Goal: Use online tool/utility: Utilize a website feature to perform a specific function

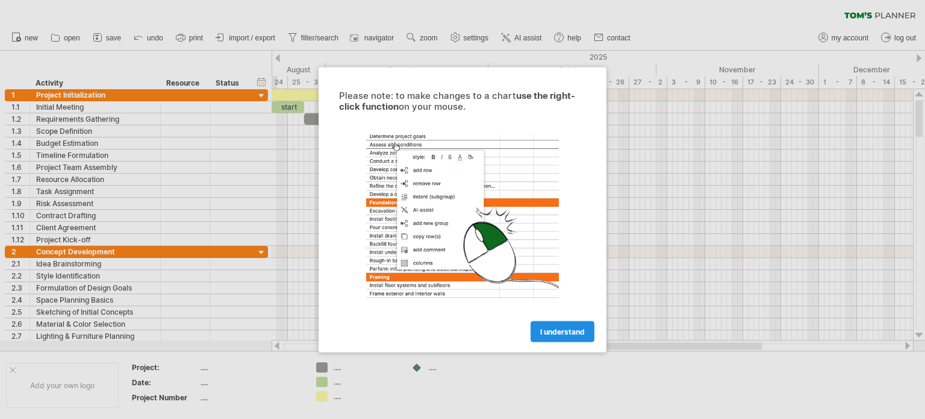
click at [552, 332] on span "I understand" at bounding box center [562, 330] width 45 height 9
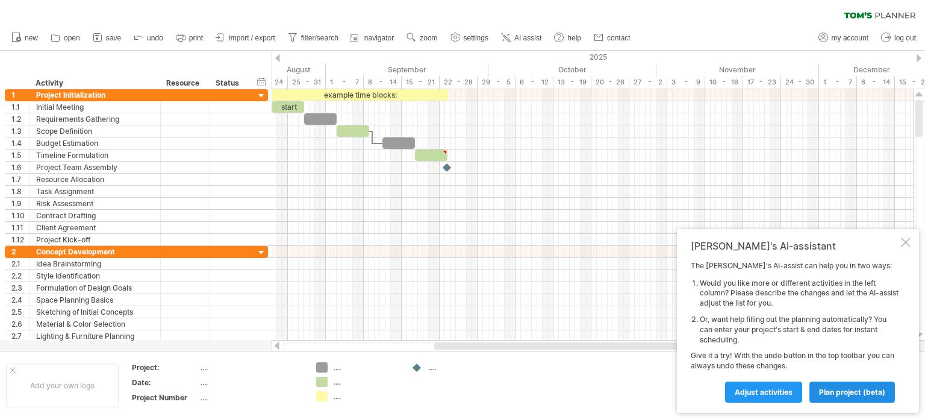
click at [822, 390] on span "plan project (beta)" at bounding box center [852, 391] width 66 height 9
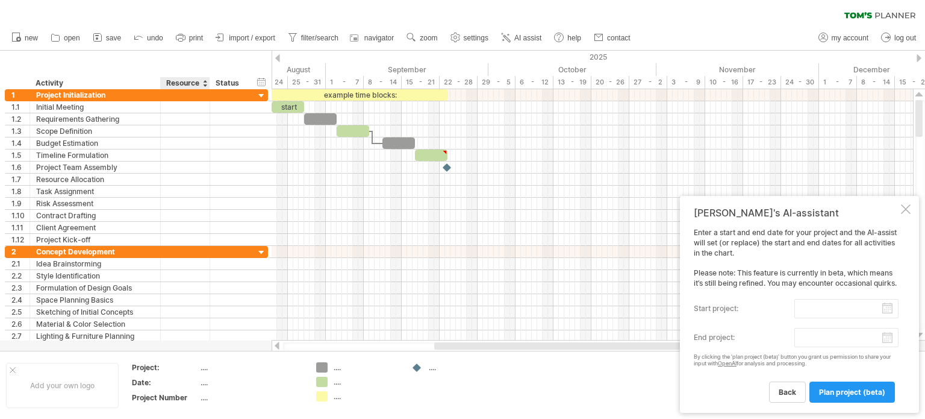
click at [183, 89] on div "Resource" at bounding box center [184, 83] width 37 height 12
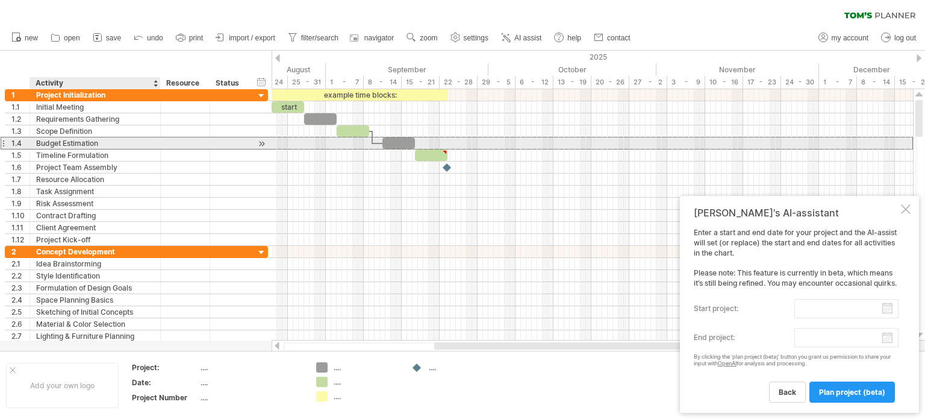
click at [80, 146] on div "Budget Estimation" at bounding box center [95, 142] width 118 height 11
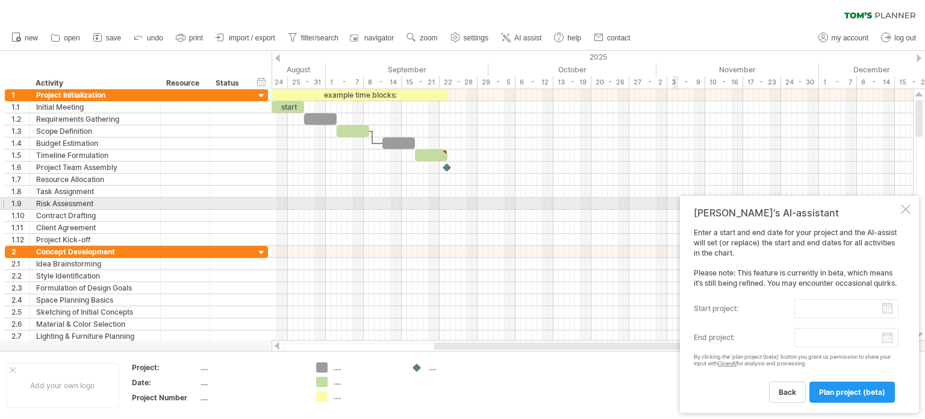
click at [901, 204] on div at bounding box center [906, 209] width 10 height 10
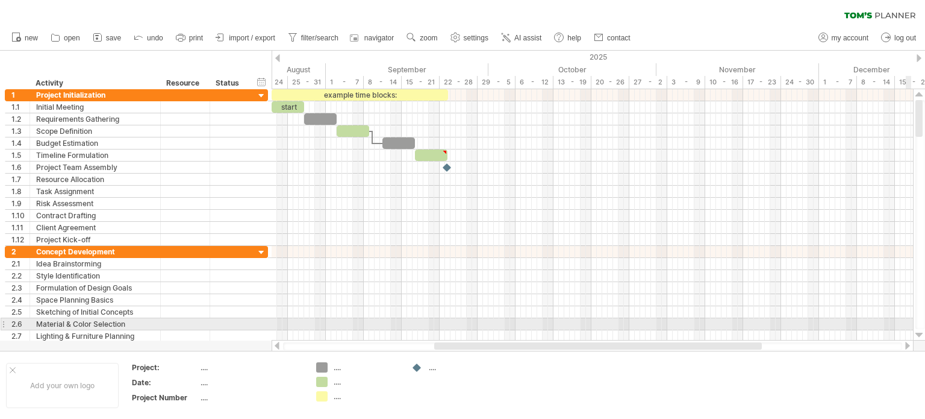
click at [916, 326] on div at bounding box center [921, 214] width 10 height 229
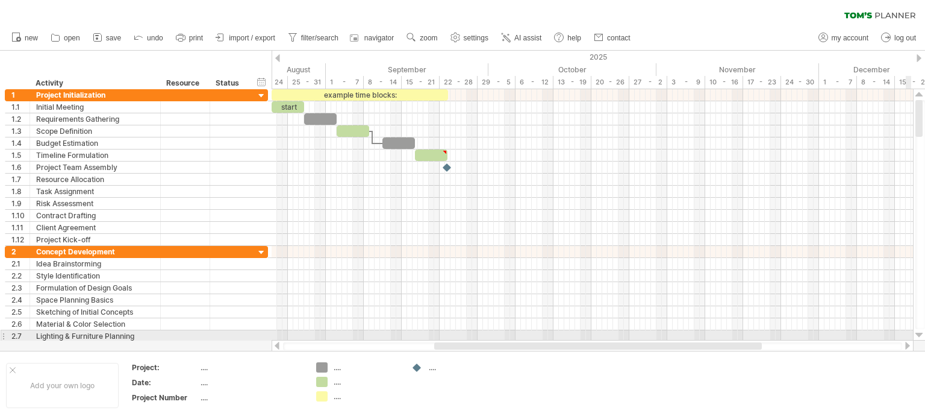
click at [919, 331] on div at bounding box center [920, 335] width 8 height 10
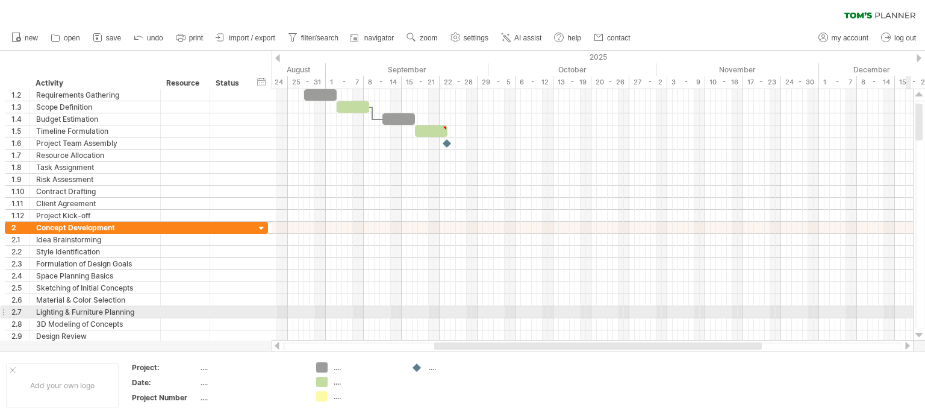
click at [919, 331] on div at bounding box center [920, 335] width 8 height 10
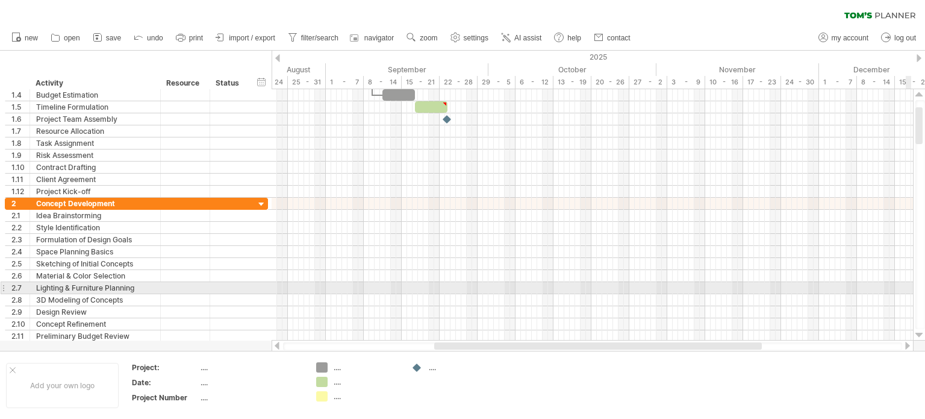
click at [919, 331] on div at bounding box center [920, 335] width 8 height 10
